Goal: Information Seeking & Learning: Learn about a topic

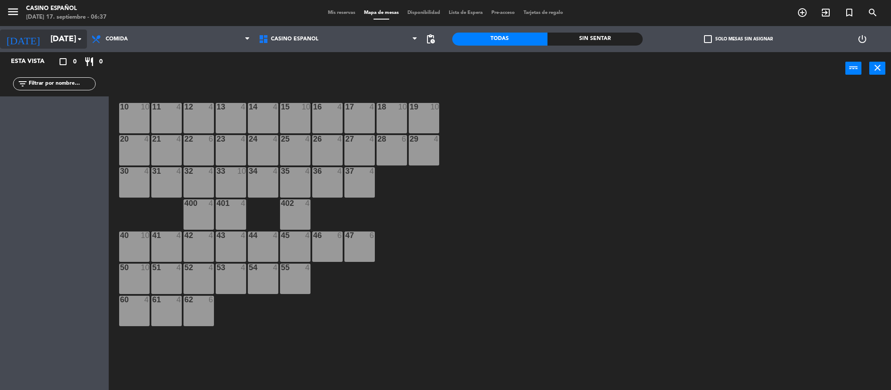
click at [62, 36] on input "[DATE]" at bounding box center [98, 39] width 105 height 18
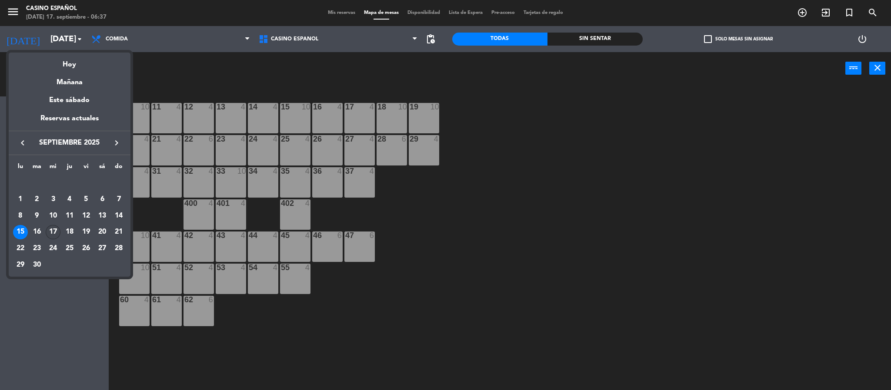
click at [51, 231] on div "17" at bounding box center [53, 232] width 15 height 15
type input "[DATE]"
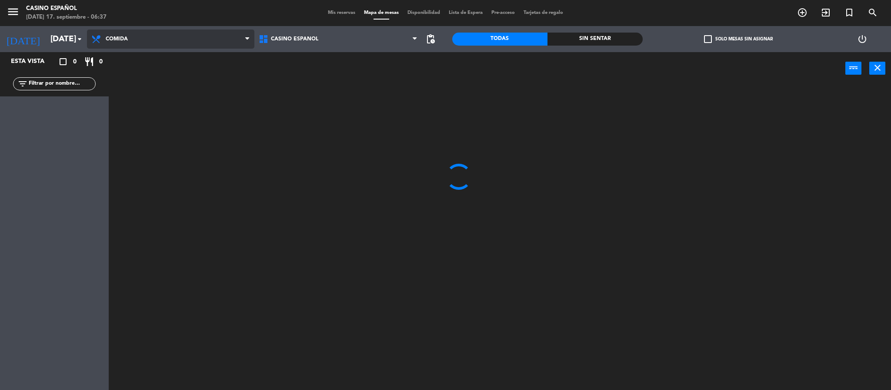
click at [169, 43] on span "Comida" at bounding box center [170, 39] width 167 height 19
click at [162, 56] on ng-component "menu Casino Español [DATE] 17. septiembre - 06:37 Mis reservas Mapa de mesas Di…" at bounding box center [445, 196] width 891 height 393
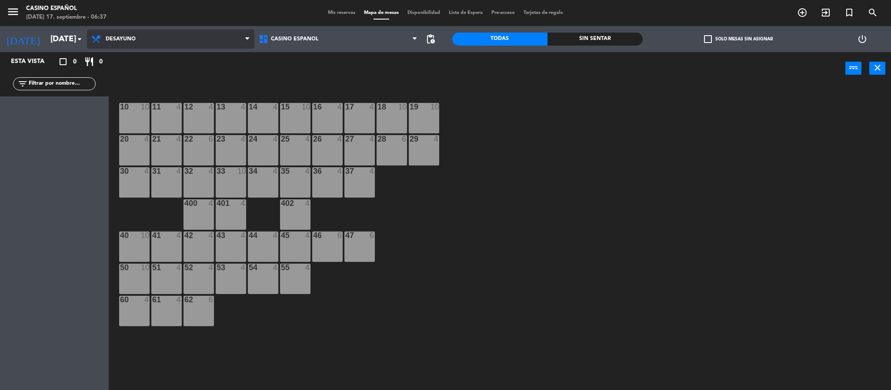
click at [157, 35] on span "Desayuno" at bounding box center [170, 39] width 167 height 19
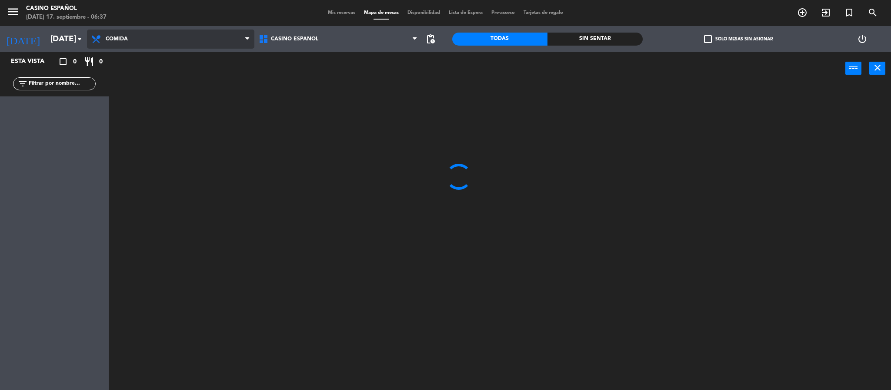
click at [167, 79] on ng-component "menu Casino Español [DATE] 17. septiembre - 06:37 Mis reservas Mapa de mesas Di…" at bounding box center [445, 196] width 891 height 393
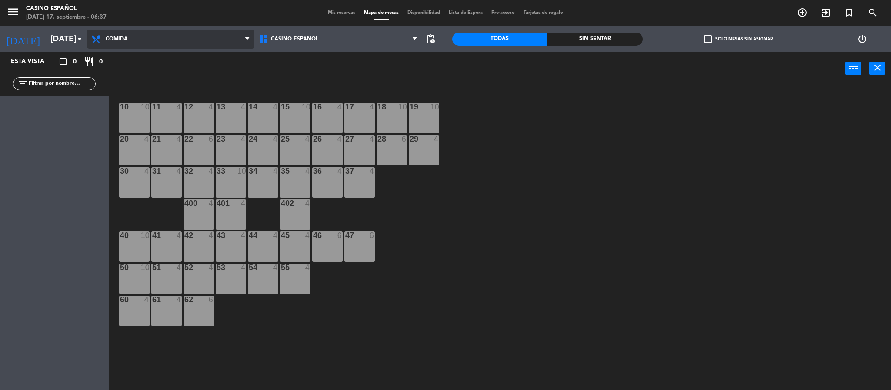
click at [160, 40] on span "Comida" at bounding box center [170, 39] width 167 height 19
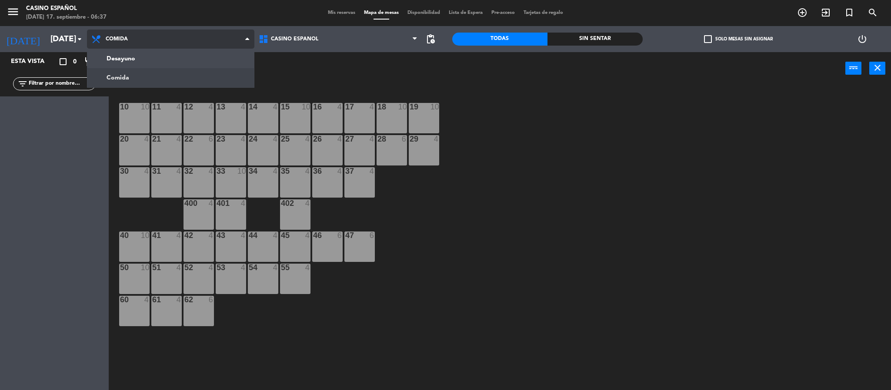
click at [164, 53] on ng-component "menu Casino Español [DATE] 17. septiembre - 06:37 Mis reservas Mapa de mesas Di…" at bounding box center [445, 196] width 891 height 393
